Goal: Feedback & Contribution: Contribute content

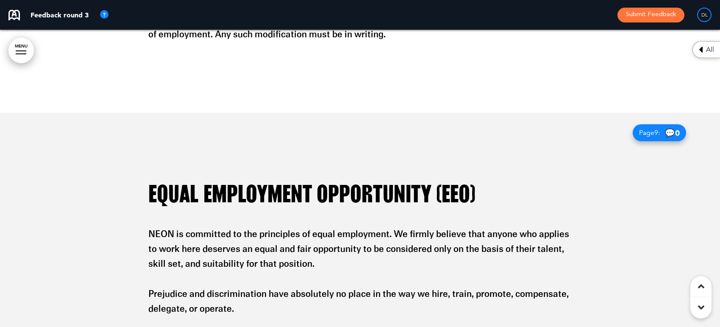
scroll to position [2438, 0]
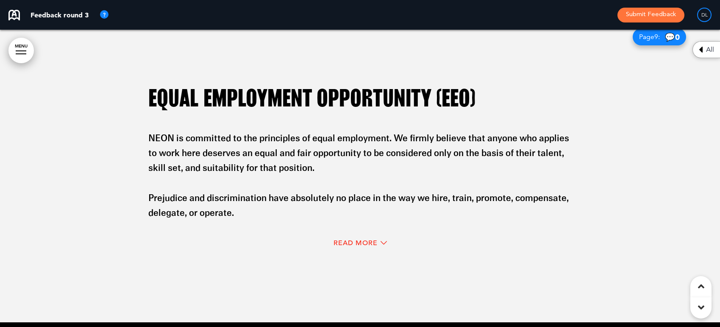
click at [369, 236] on div "Read More" at bounding box center [360, 243] width 424 height 17
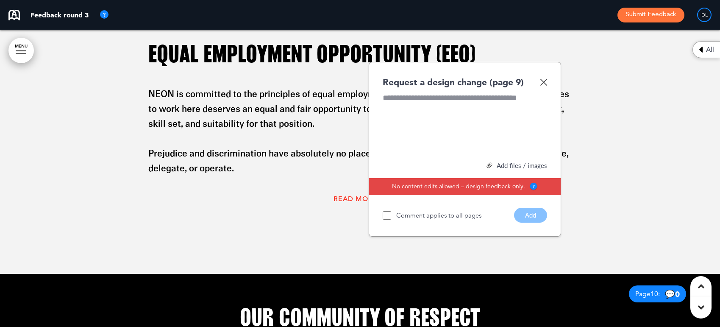
click at [541, 78] on img at bounding box center [543, 81] width 7 height 7
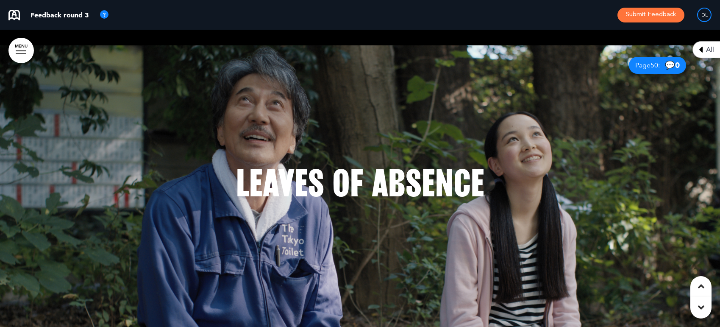
scroll to position [18020, 0]
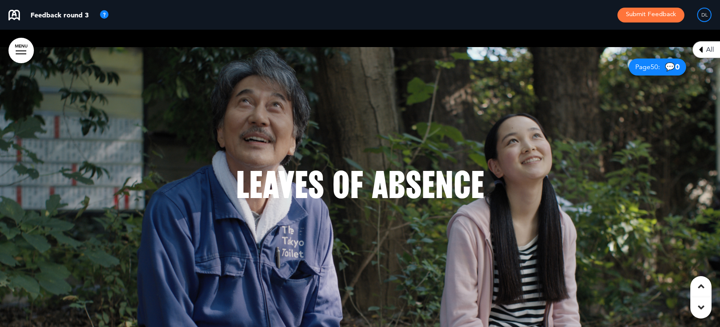
click at [546, 121] on div at bounding box center [360, 195] width 720 height 297
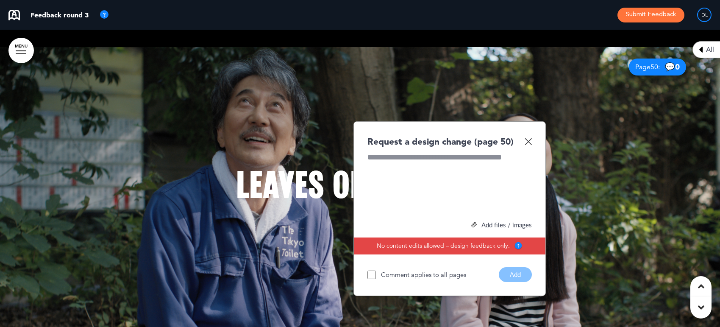
click at [487, 160] on div at bounding box center [449, 184] width 164 height 64
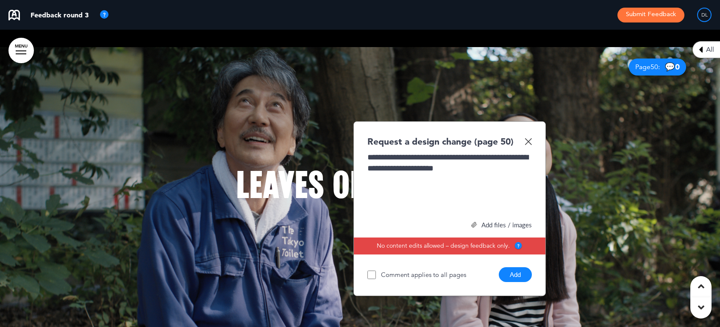
click at [509, 275] on button "Add" at bounding box center [515, 274] width 33 height 15
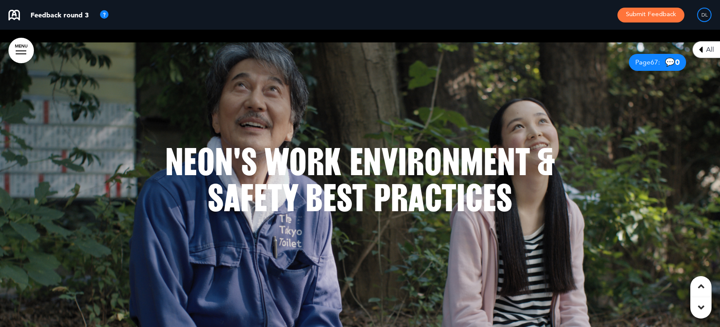
scroll to position [24312, 0]
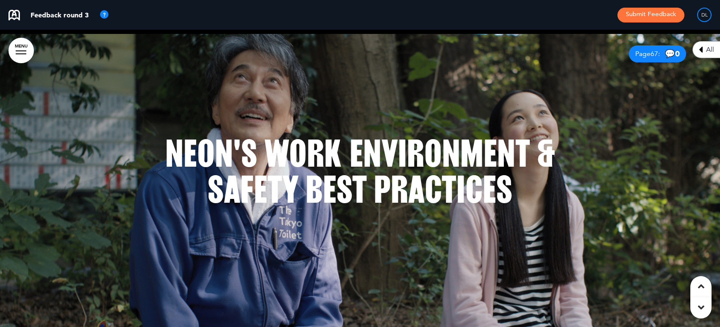
click at [565, 155] on h1 "NEON's Work Environment & Safety Best Practices" at bounding box center [360, 172] width 424 height 72
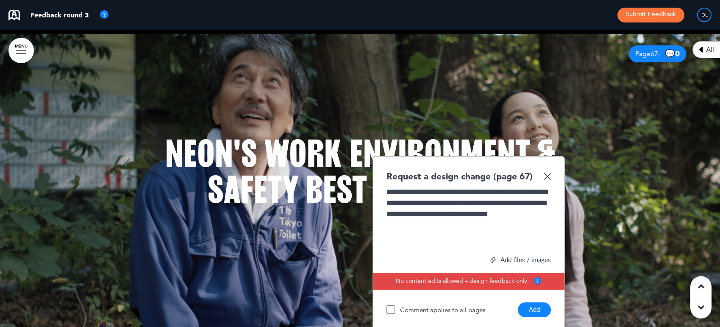
click at [531, 310] on button "Add" at bounding box center [534, 309] width 33 height 15
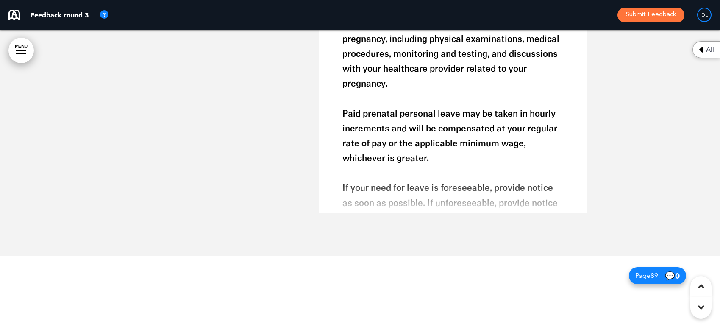
scroll to position [32363, 0]
